Goal: Navigation & Orientation: Find specific page/section

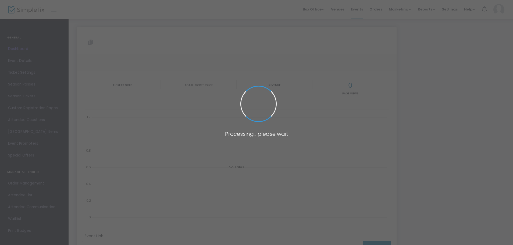
type input "[URL][DOMAIN_NAME]"
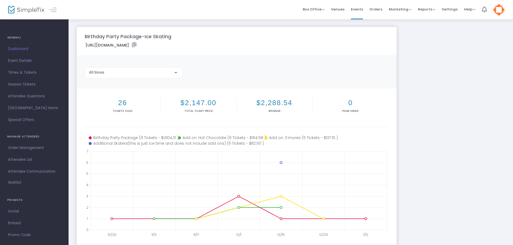
click at [24, 9] on img at bounding box center [26, 10] width 36 height 8
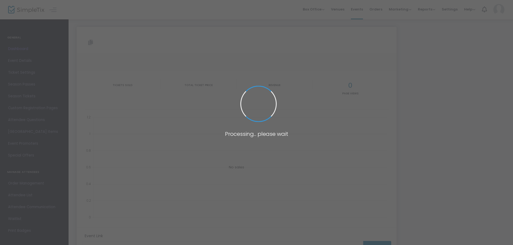
type input "[URL][DOMAIN_NAME]"
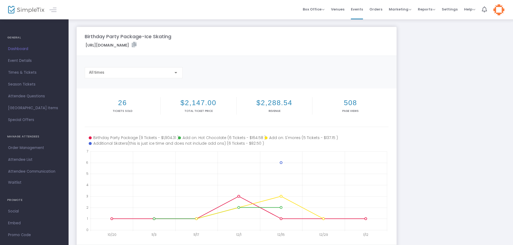
click at [33, 12] on img at bounding box center [26, 10] width 36 height 8
